Goal: Check status: Check status

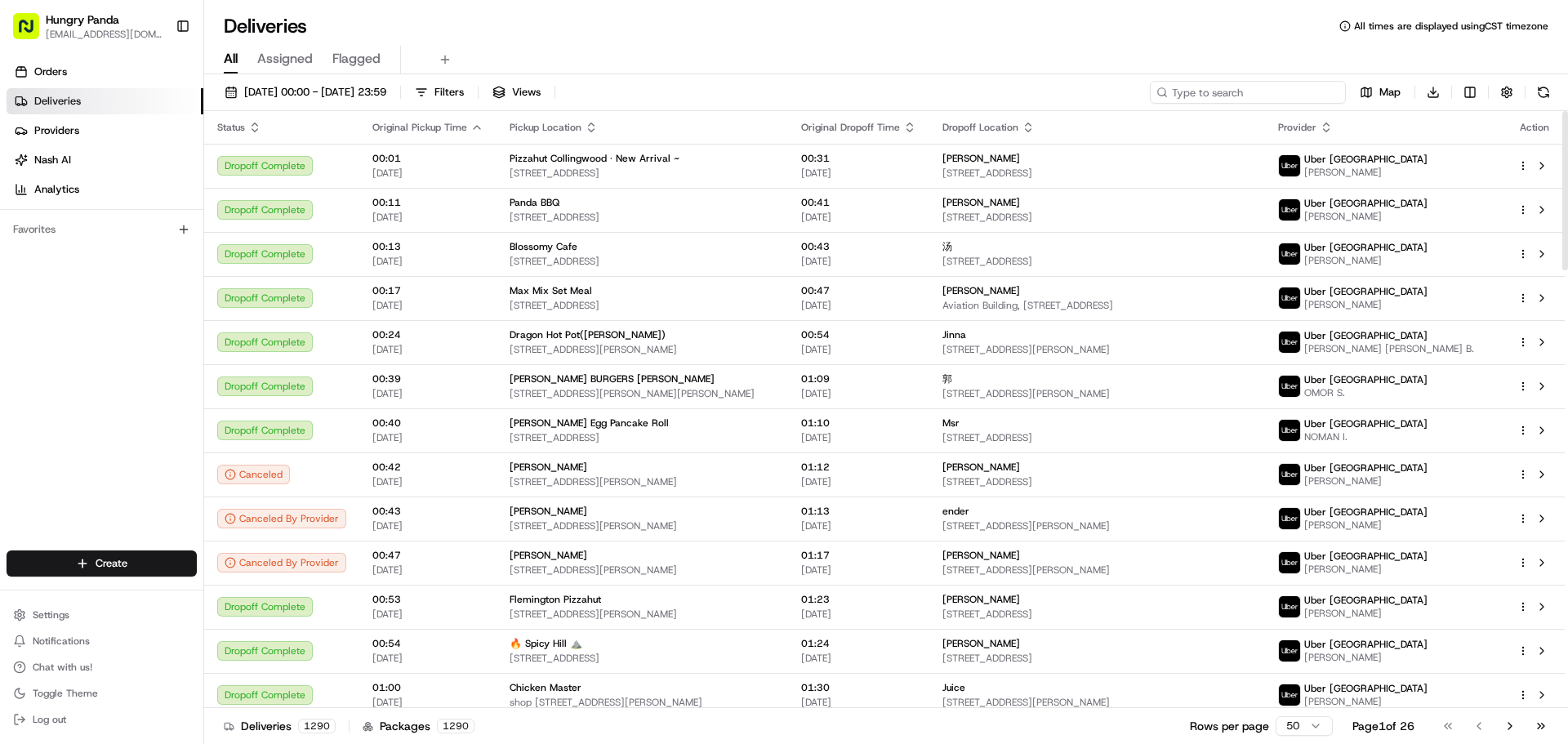
click at [1256, 93] on input at bounding box center [1247, 92] width 196 height 23
paste input "971408008605270839579"
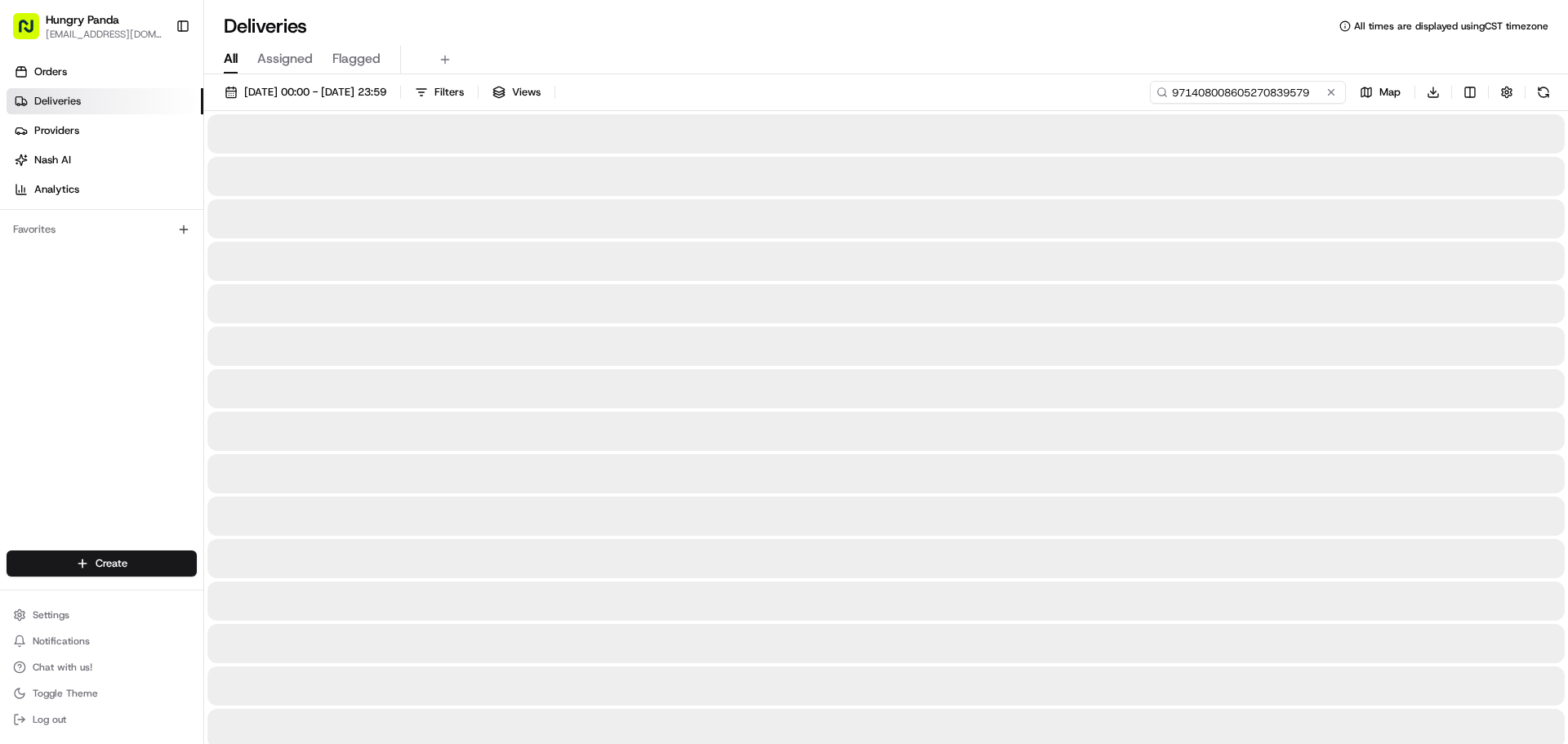
type input "971408008605270839579"
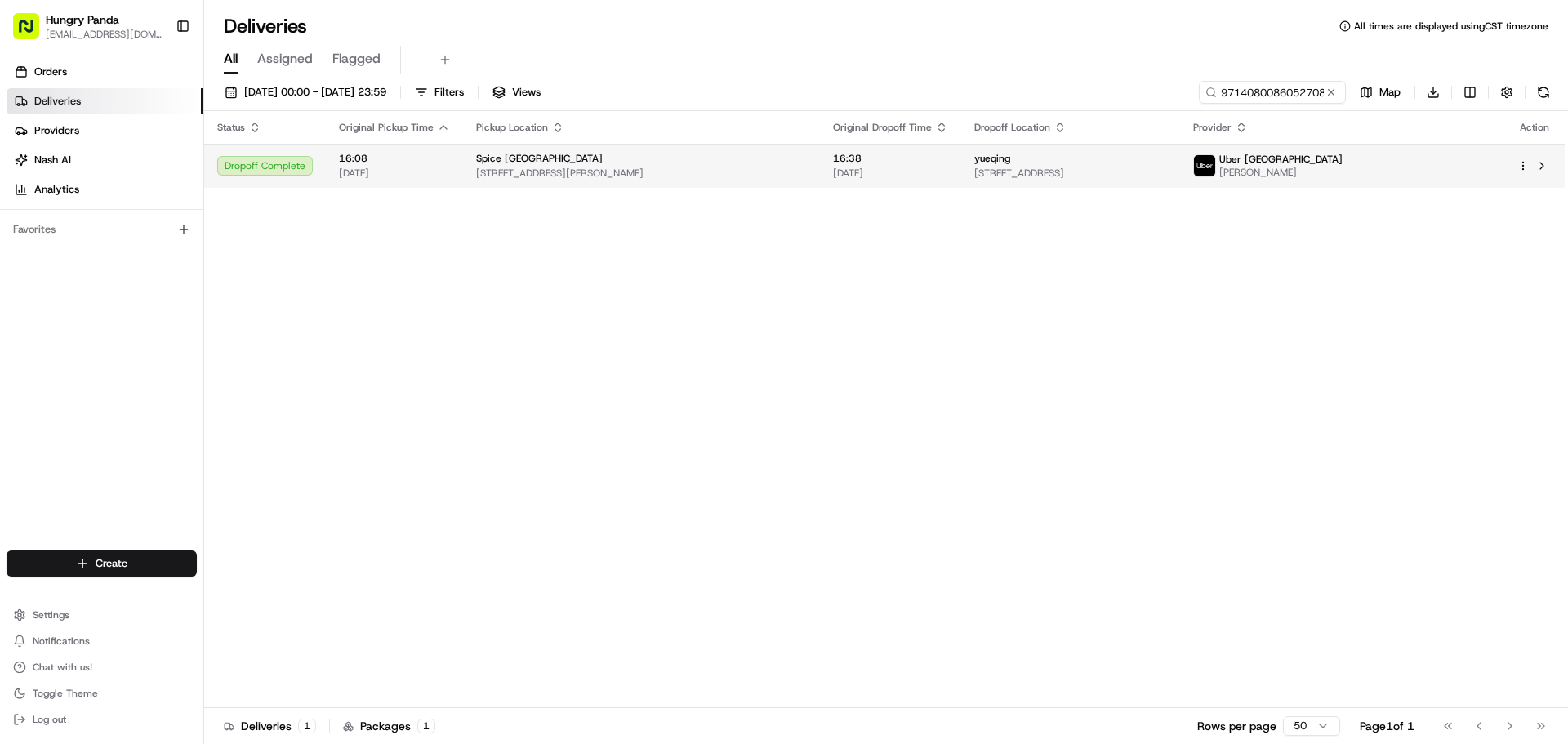
click at [705, 167] on span "[STREET_ADDRESS][PERSON_NAME]" at bounding box center [640, 173] width 331 height 13
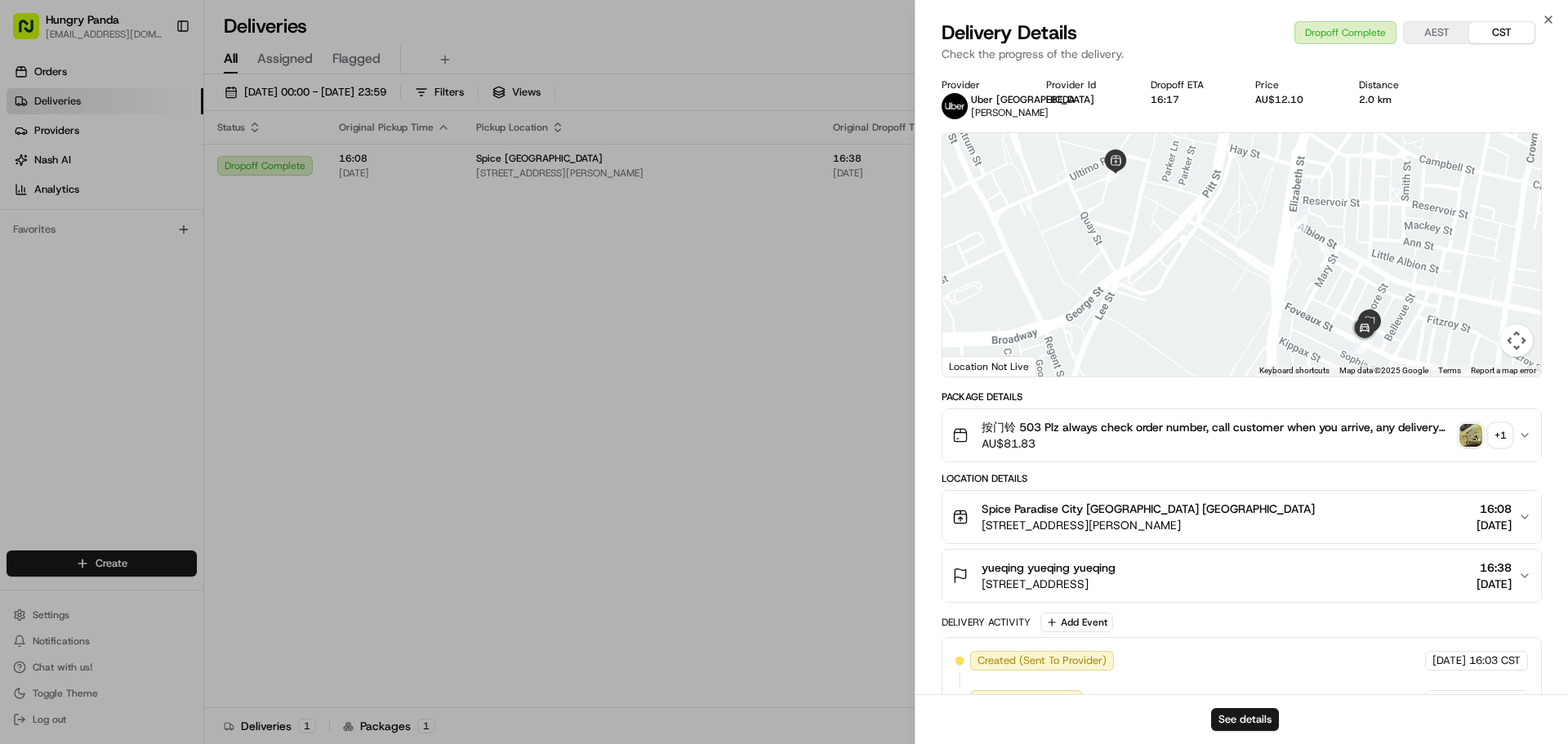
click at [1468, 441] on img "button" at bounding box center [1470, 434] width 23 height 23
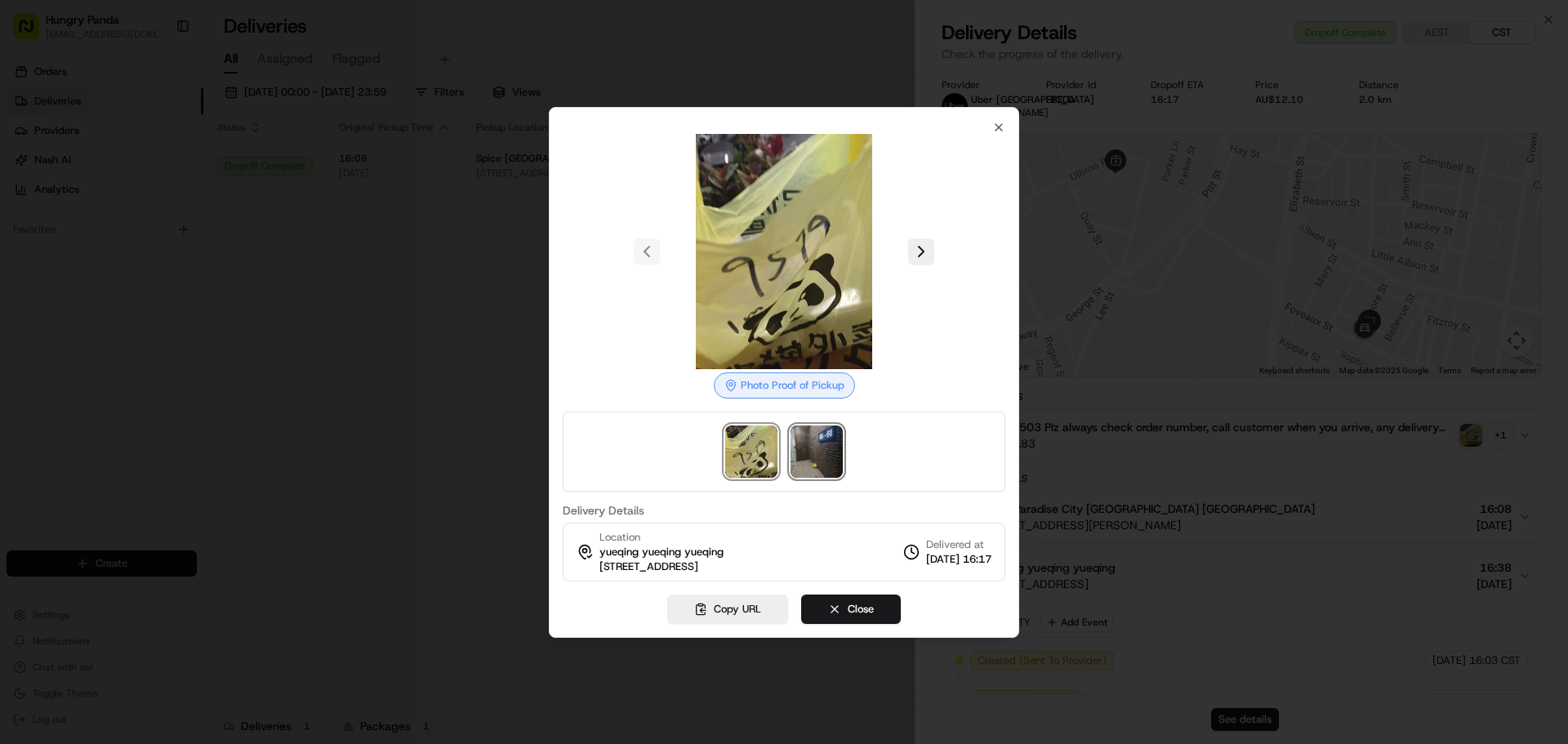
click at [806, 434] on img at bounding box center [816, 451] width 52 height 52
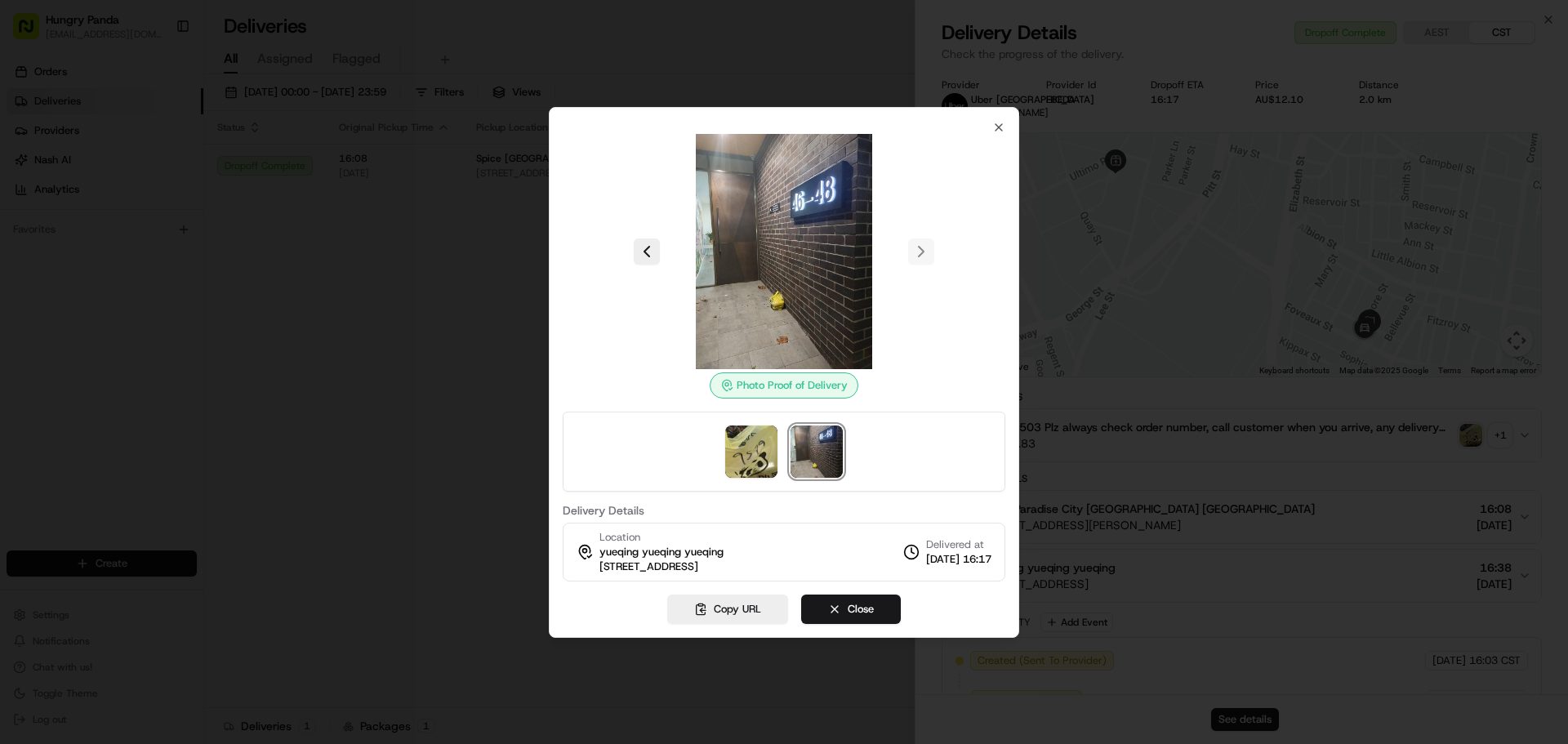
click at [161, 387] on div at bounding box center [784, 372] width 1568 height 744
